Goal: Information Seeking & Learning: Learn about a topic

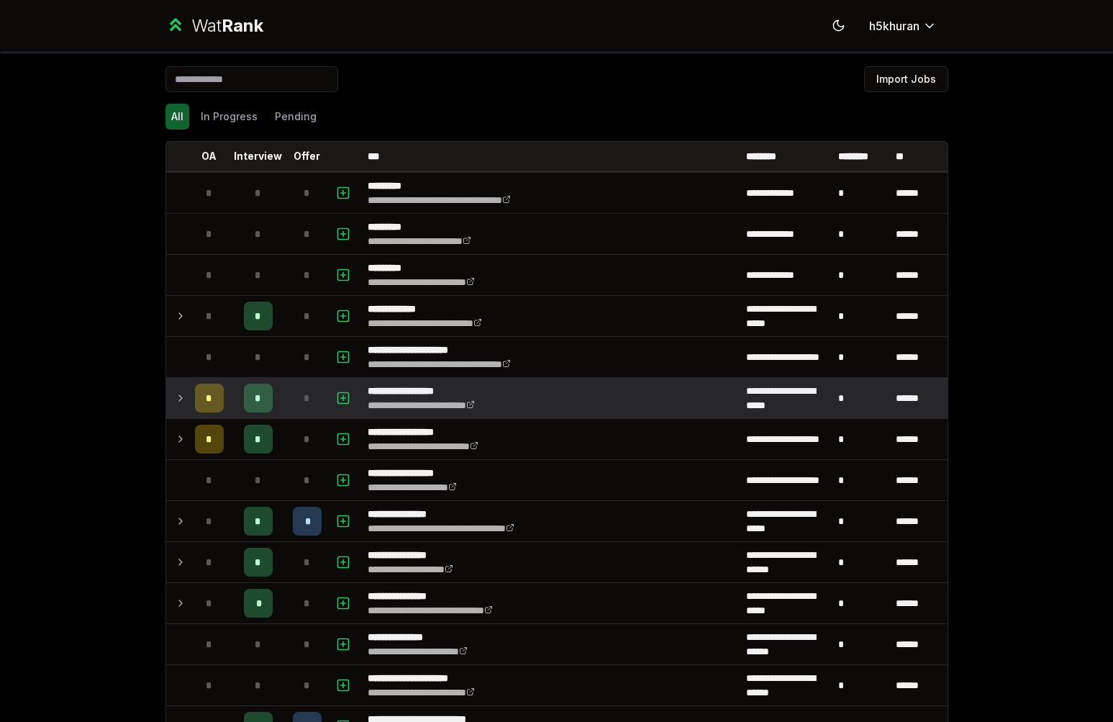
click at [199, 403] on div "*" at bounding box center [209, 397] width 29 height 29
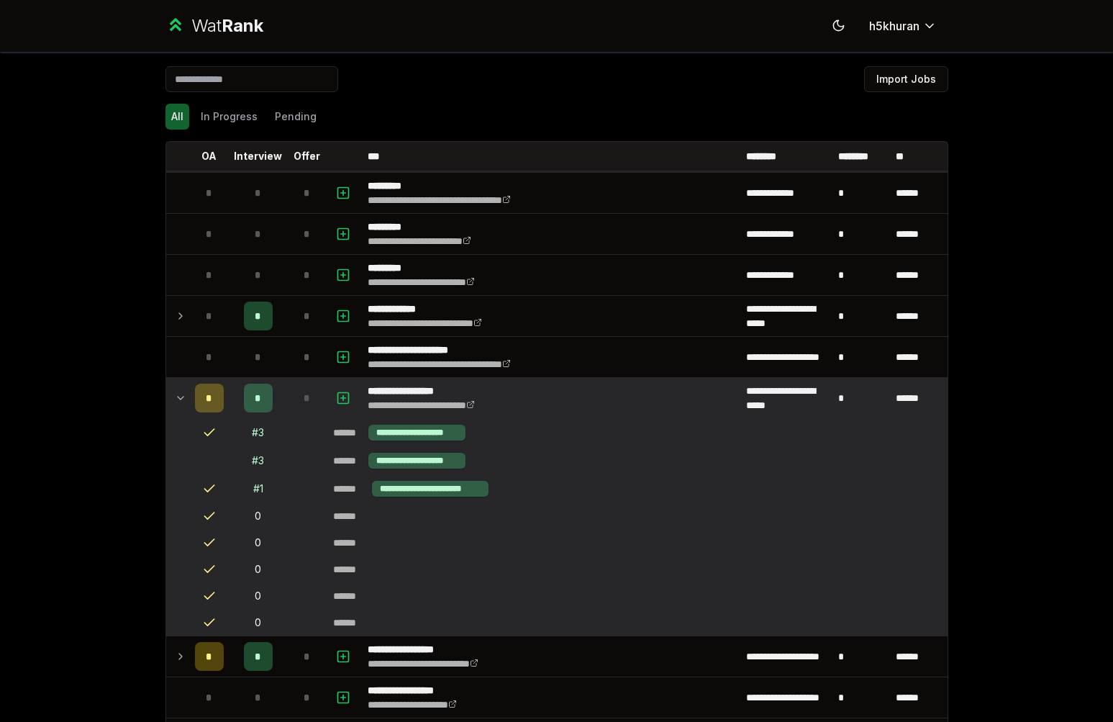
click at [269, 406] on td "*" at bounding box center [258, 398] width 58 height 40
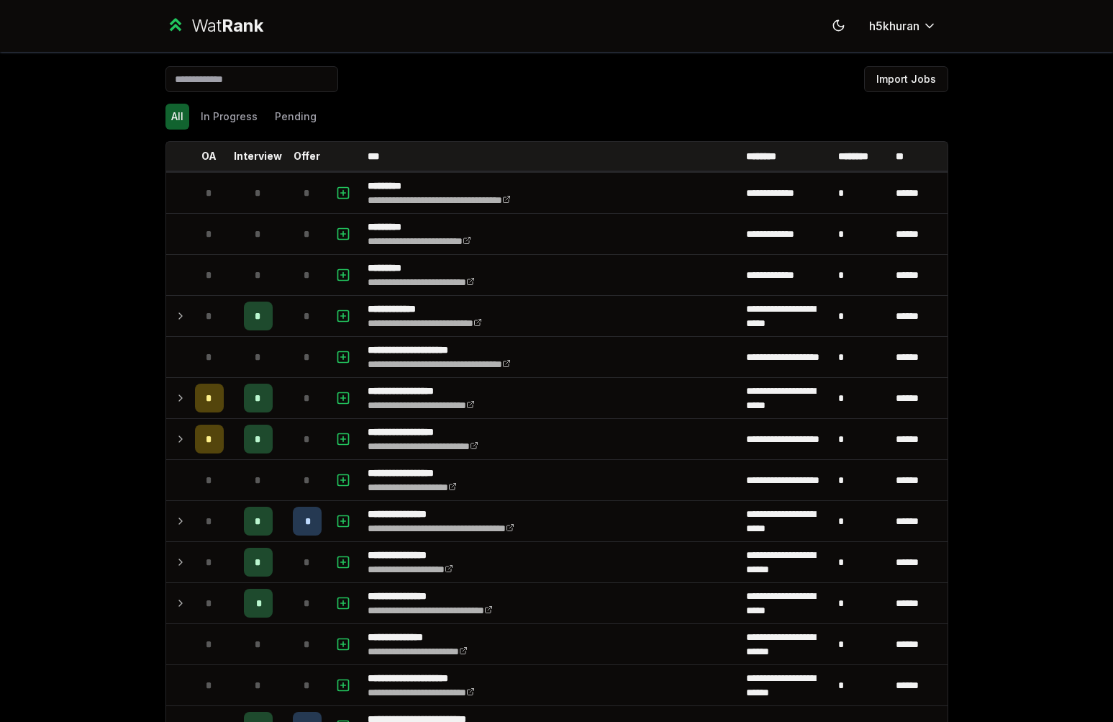
drag, startPoint x: 269, startPoint y: 406, endPoint x: 84, endPoint y: 404, distance: 184.9
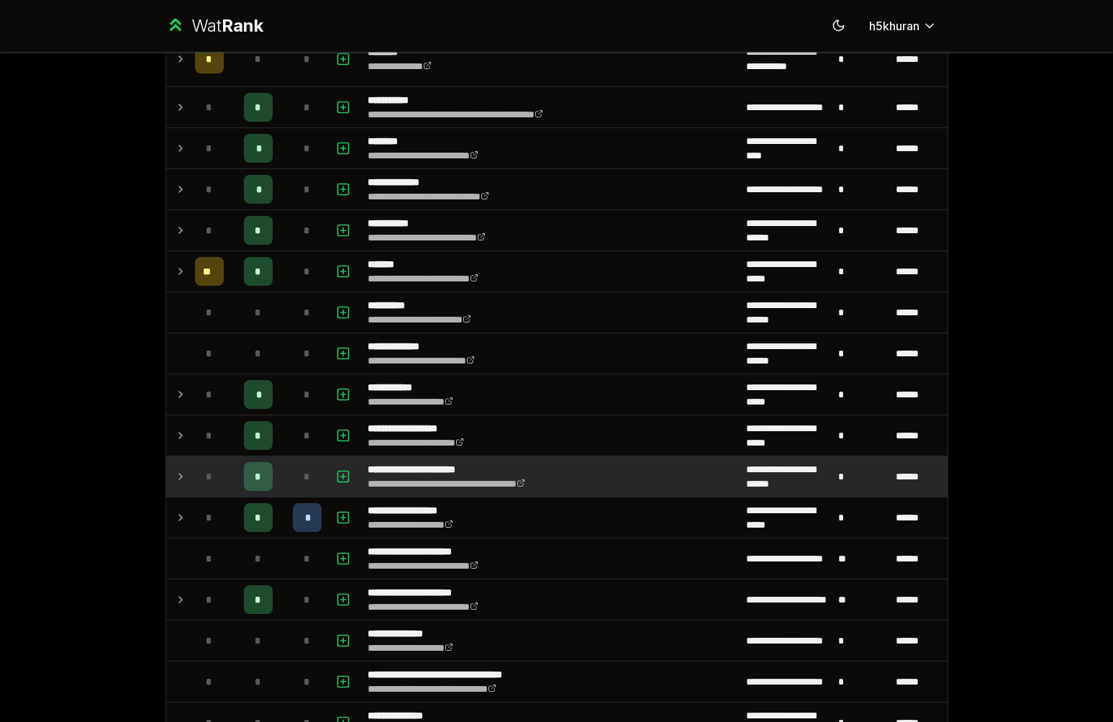
scroll to position [1611, 0]
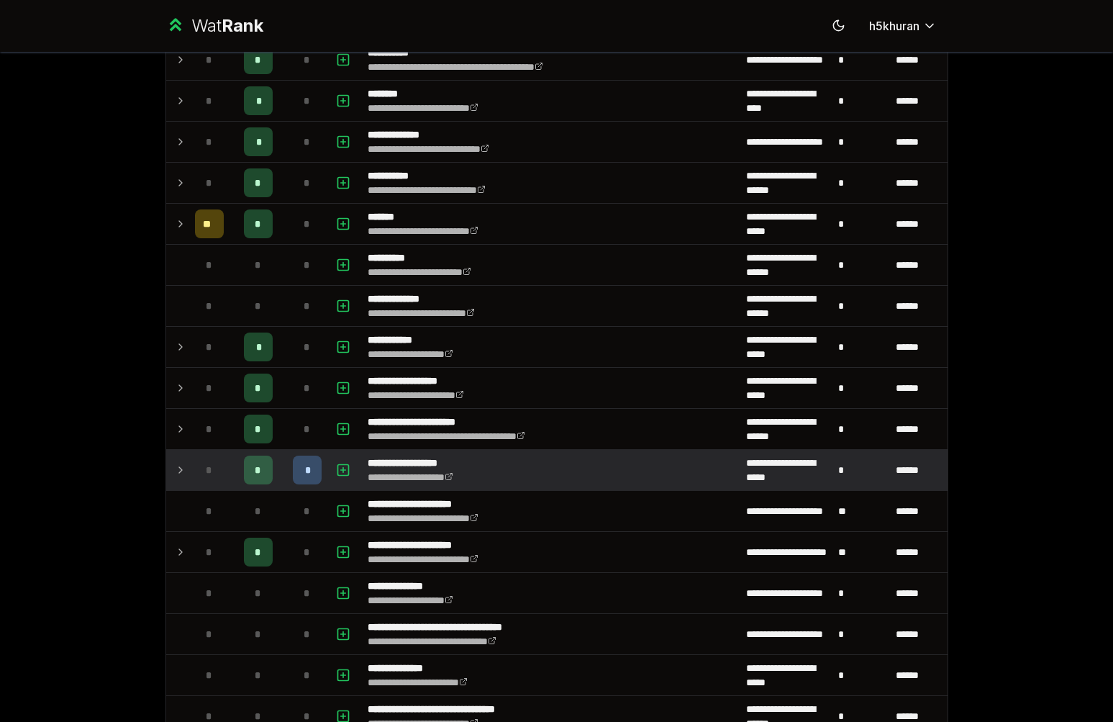
click at [244, 478] on div "*" at bounding box center [258, 469] width 29 height 29
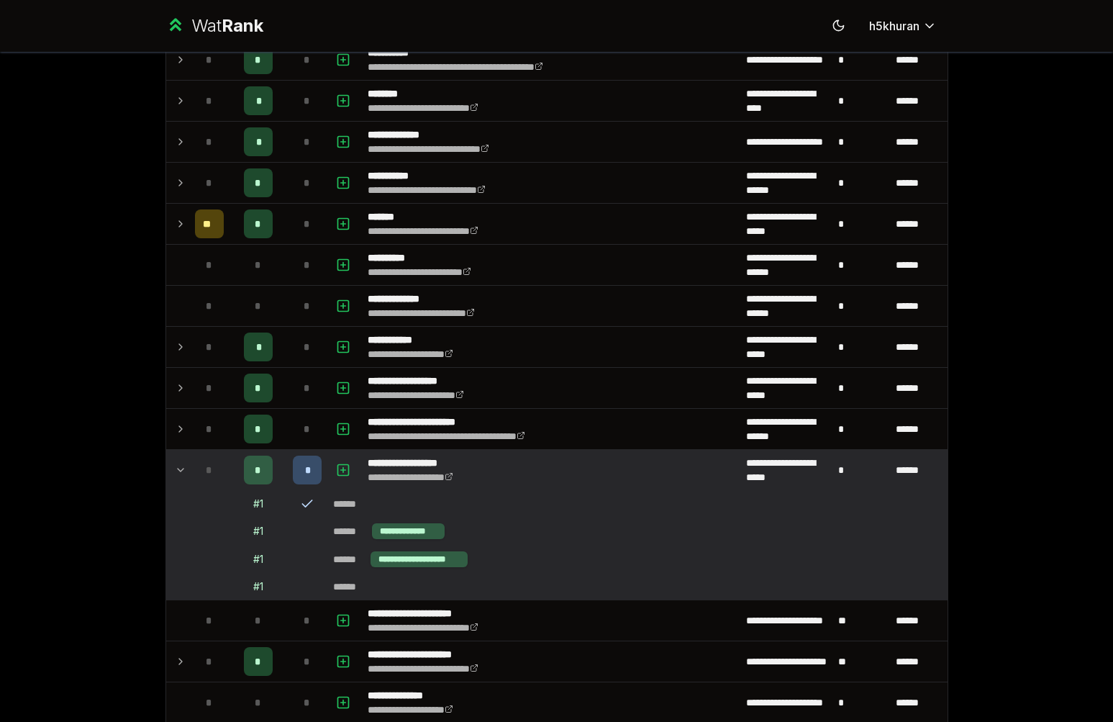
click at [244, 478] on div "*" at bounding box center [258, 469] width 29 height 29
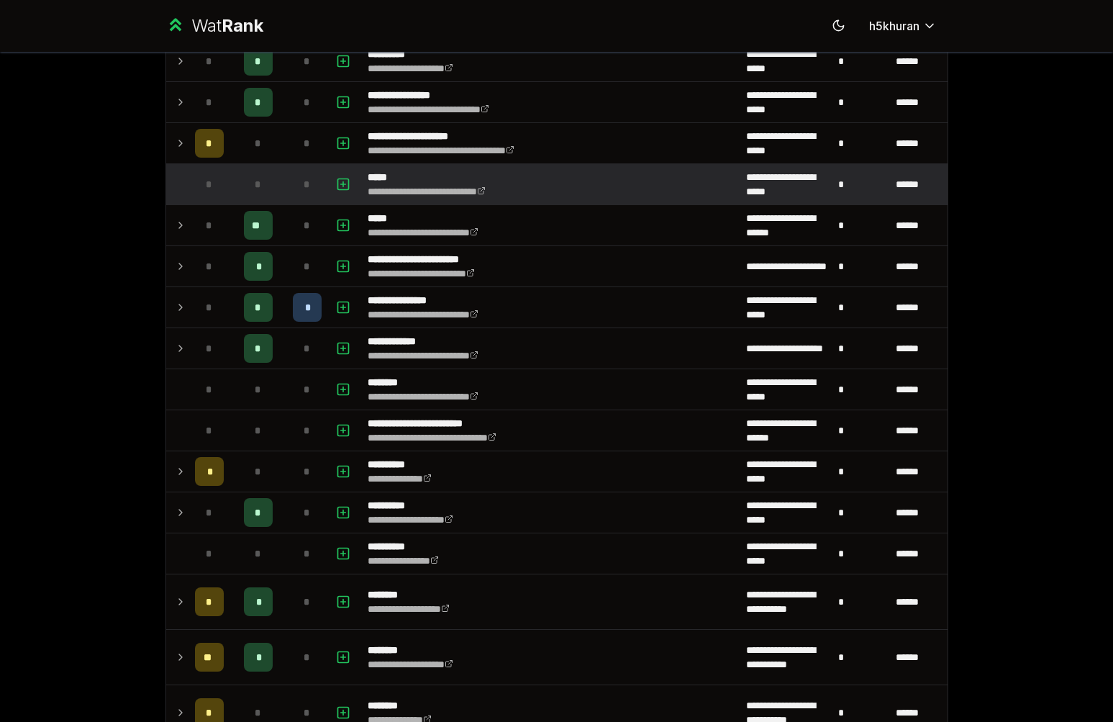
scroll to position [0, 0]
